Goal: Task Accomplishment & Management: Manage account settings

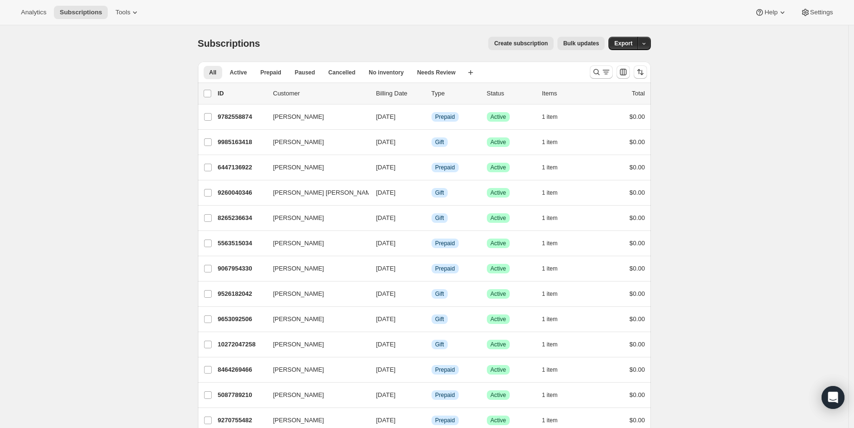
click at [298, 1] on div "Analytics Subscriptions Tools Help Settings" at bounding box center [427, 12] width 854 height 25
click at [593, 71] on button "Search and filter results" at bounding box center [601, 71] width 23 height 13
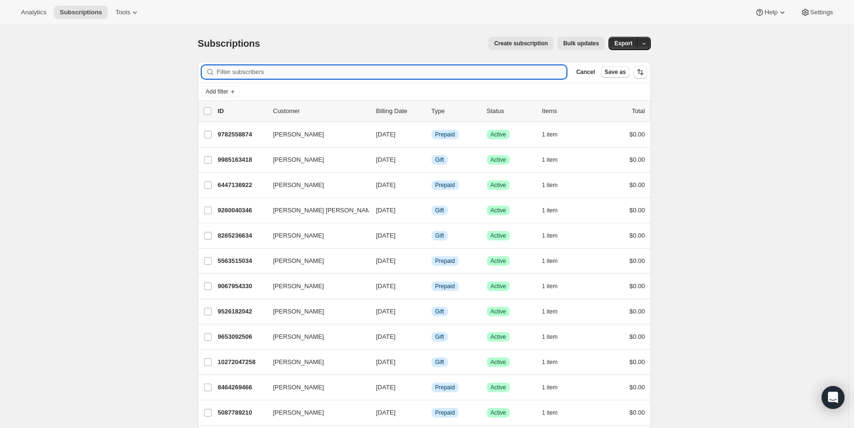
paste input "[EMAIL_ADDRESS][DOMAIN_NAME]"
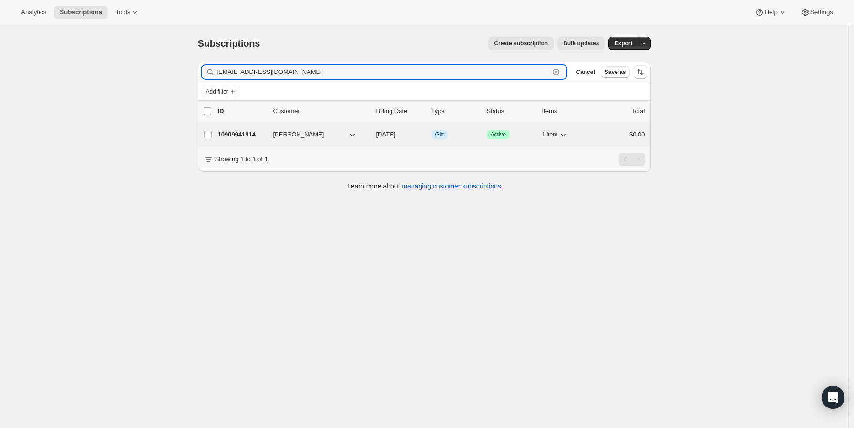
type input "[EMAIL_ADDRESS][DOMAIN_NAME]"
click at [255, 139] on div "10909941914 [PERSON_NAME] [DATE] Info Gift Success Active 1 item $0.00" at bounding box center [431, 134] width 427 height 13
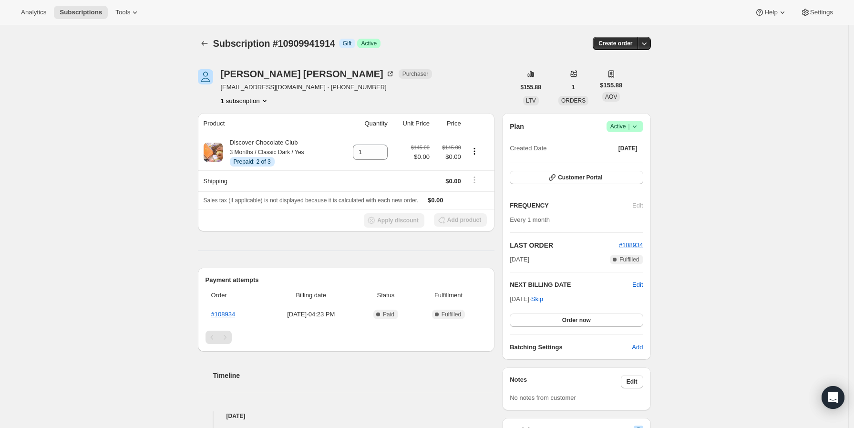
click at [62, 192] on div "Subscription #10909941914. This page is ready Subscription #10909941914 Info Gi…" at bounding box center [424, 385] width 848 height 720
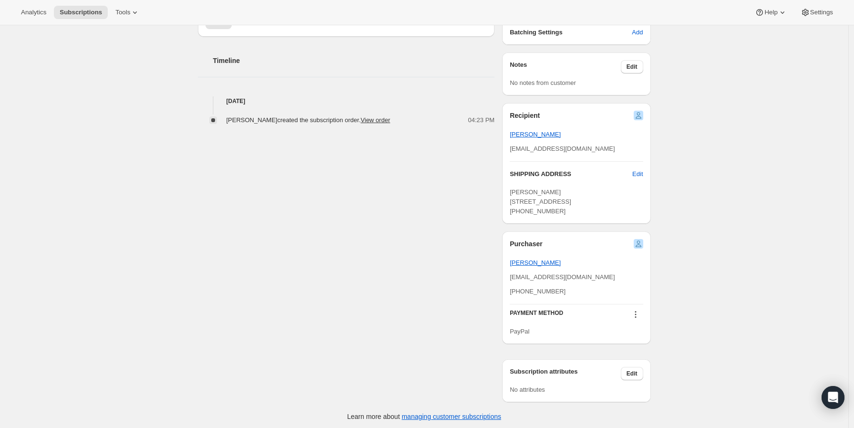
scroll to position [318, 0]
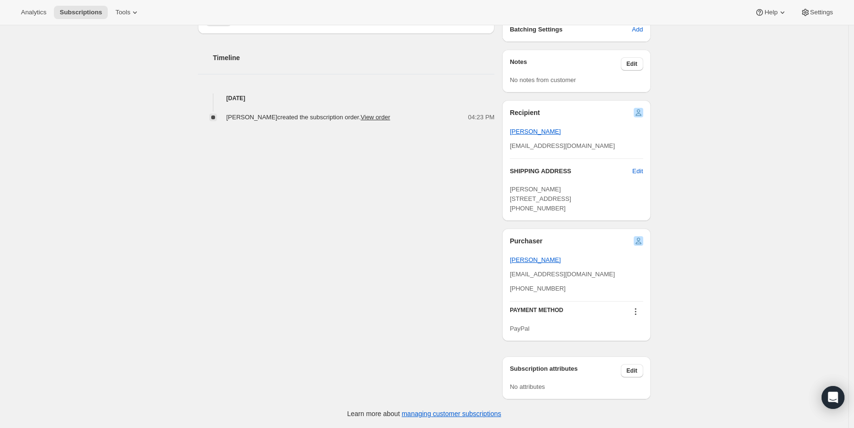
click at [368, 229] on div "[PERSON_NAME] Purchaser [EMAIL_ADDRESS][DOMAIN_NAME] · [PHONE_NUMBER] 1 subscri…" at bounding box center [420, 67] width 461 height 663
drag, startPoint x: 572, startPoint y: 208, endPoint x: 511, endPoint y: 208, distance: 61.0
click at [511, 208] on div "Recipient [PERSON_NAME] [EMAIL_ADDRESS][DOMAIN_NAME] SHIPPING ADDRESS Edit [PER…" at bounding box center [576, 160] width 148 height 121
copy span "[GEOGRAPHIC_DATA]"
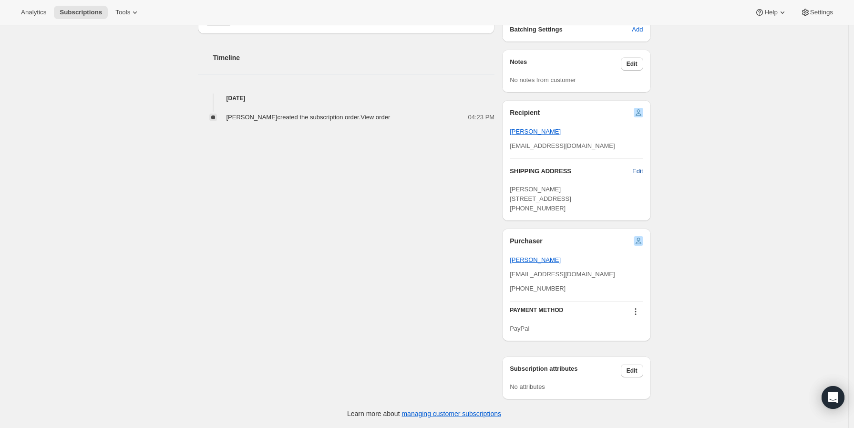
click at [638, 166] on span "Edit" at bounding box center [637, 171] width 10 height 10
select select "[GEOGRAPHIC_DATA]"
select select "NC"
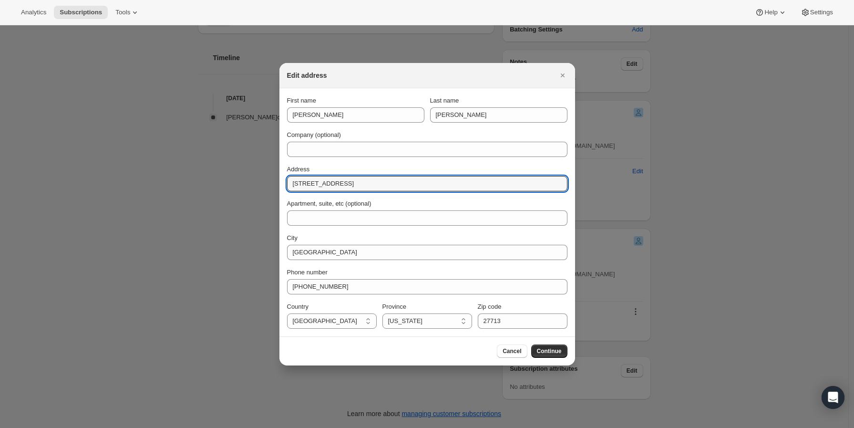
drag, startPoint x: 381, startPoint y: 178, endPoint x: 282, endPoint y: 176, distance: 98.7
click at [282, 176] on section "First name [PERSON_NAME] Last name [PERSON_NAME] Company (optional) Address [ST…" at bounding box center [427, 212] width 296 height 248
paste input "[STREET_ADDRESS][PERSON_NAME]"
click at [403, 186] on input "[STREET_ADDRESS][PERSON_NAME]" at bounding box center [427, 183] width 280 height 15
drag, startPoint x: 350, startPoint y: 181, endPoint x: 434, endPoint y: 182, distance: 84.4
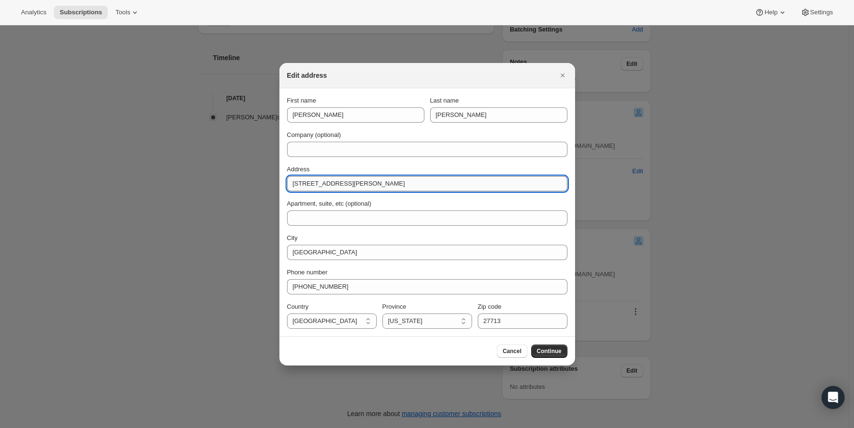
click at [434, 182] on input "[STREET_ADDRESS][PERSON_NAME]" at bounding box center [427, 183] width 280 height 15
click at [406, 185] on input "414 [GEOGRAPHIC_DATA]" at bounding box center [427, 183] width 280 height 15
type input "[STREET_ADDRESS]"
click at [550, 349] on span "Continue" at bounding box center [549, 351] width 25 height 8
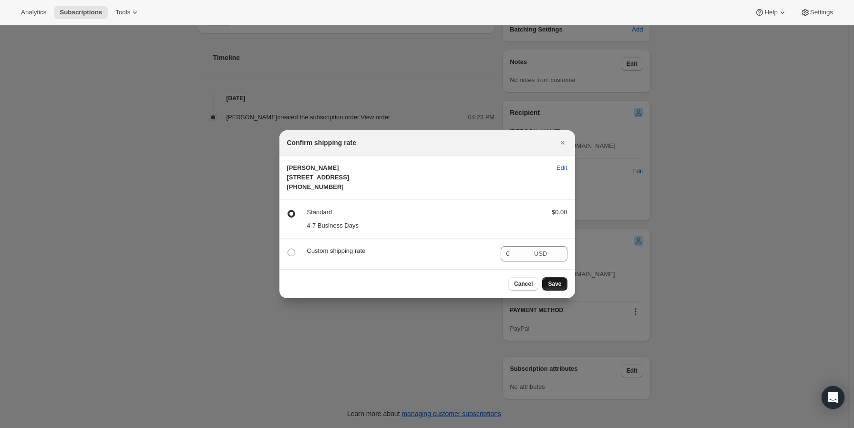
click at [551, 288] on span "Save" at bounding box center [554, 284] width 13 height 8
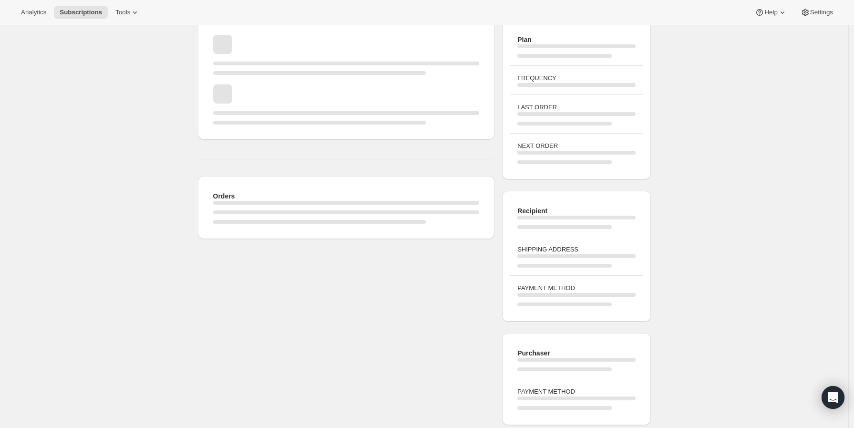
scroll to position [329, 0]
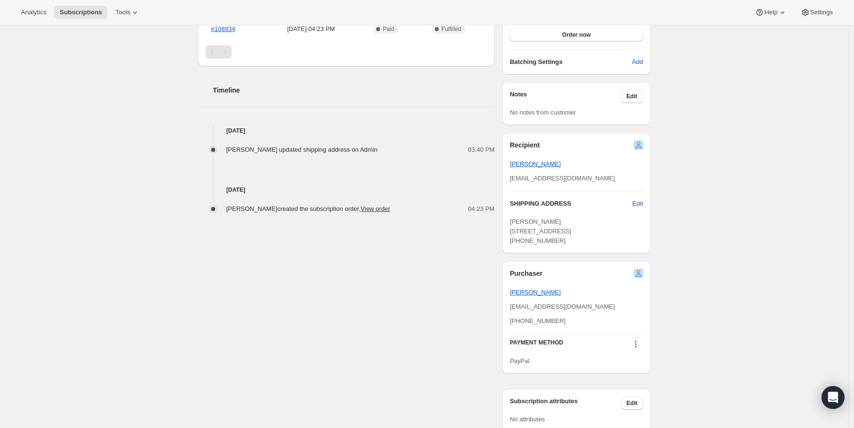
click at [69, 212] on div "Subscription #10909941914. This page is ready Subscription #10909941914 Info Gi…" at bounding box center [424, 78] width 848 height 764
